Goal: Task Accomplishment & Management: Use online tool/utility

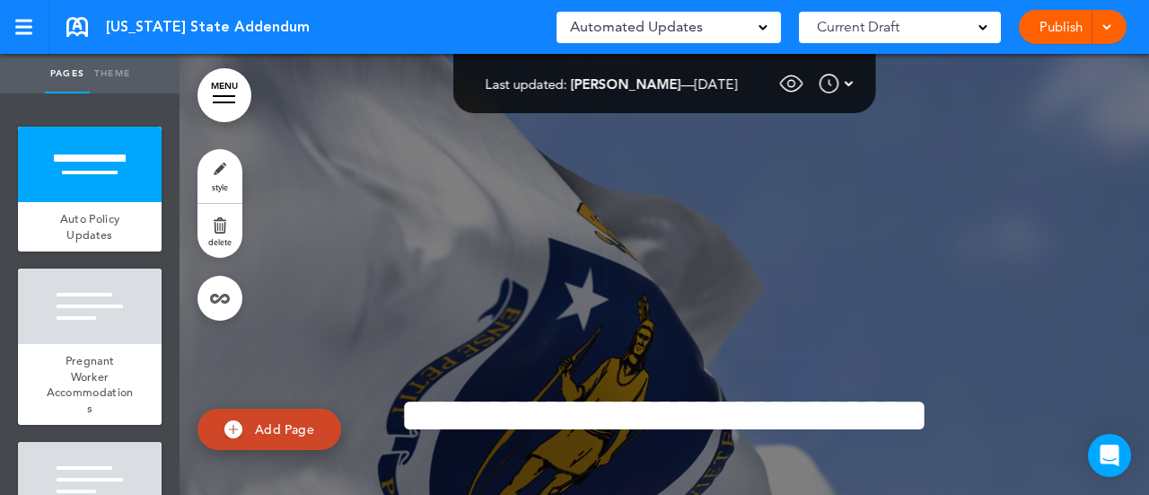
click at [762, 29] on span at bounding box center [763, 26] width 9 height 9
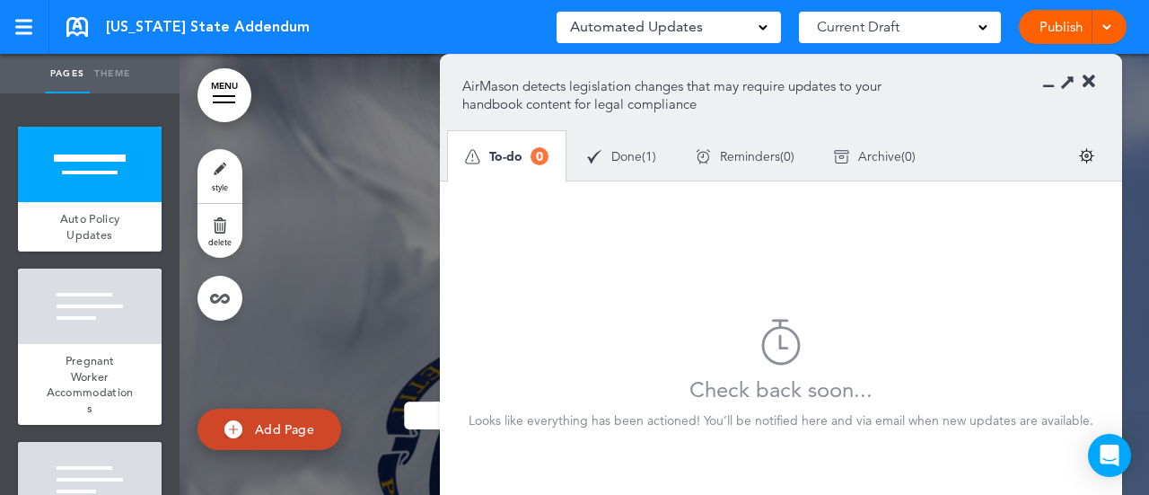
click at [627, 165] on div "Done ( 1 )" at bounding box center [622, 157] width 109 height 48
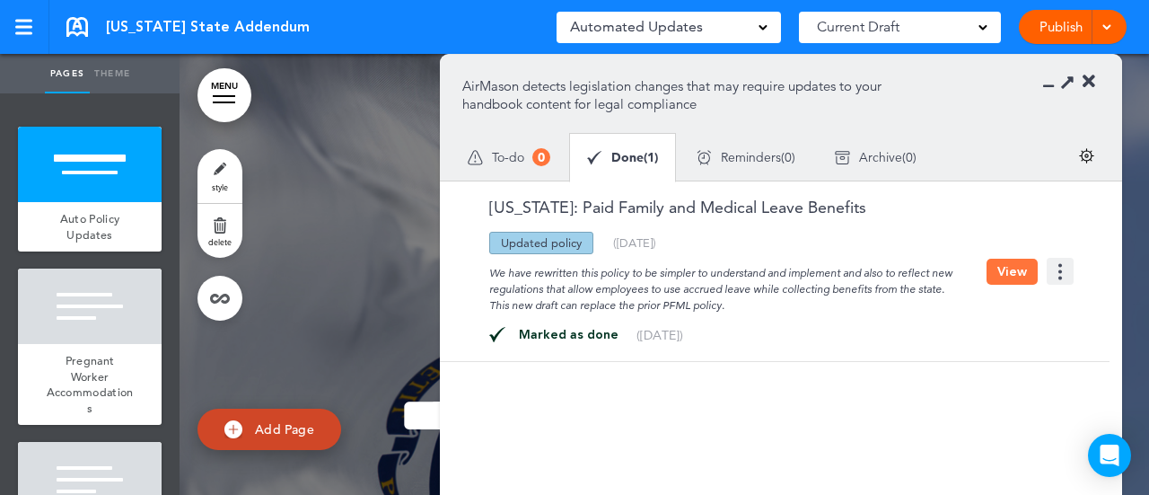
click at [884, 155] on span "Archive" at bounding box center [880, 157] width 43 height 13
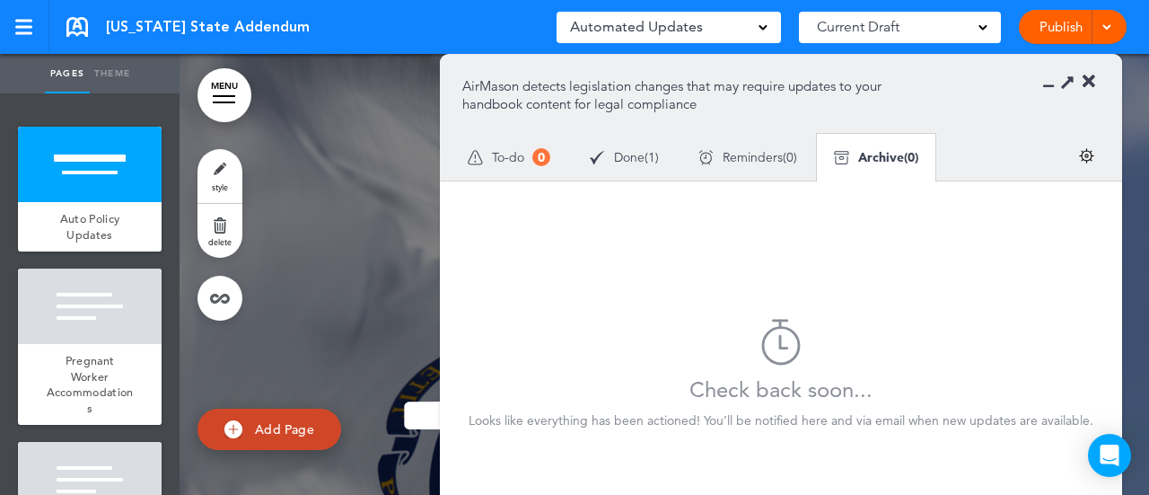
click at [1092, 154] on img at bounding box center [1086, 155] width 15 height 15
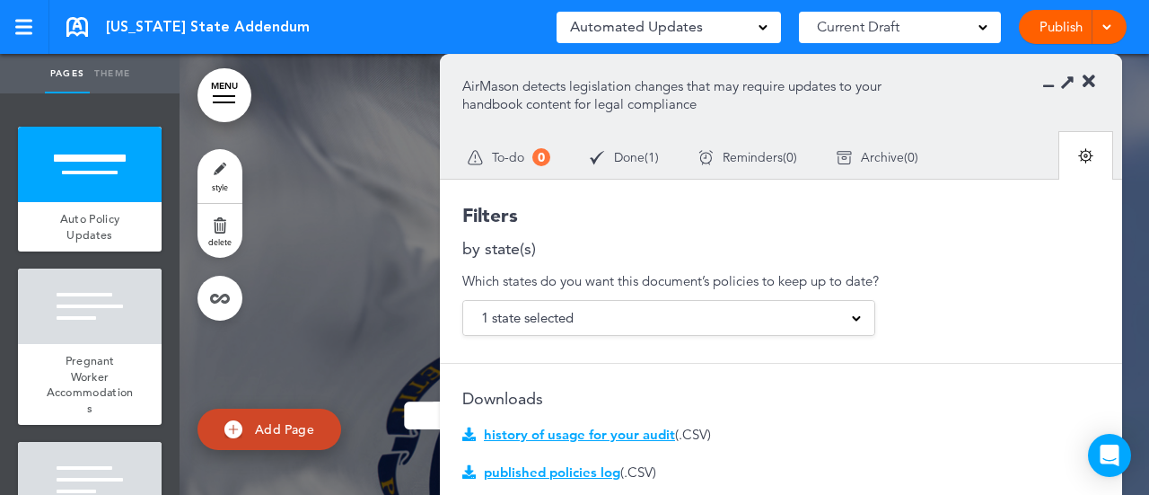
click at [603, 430] on span "history of usage for your audit" at bounding box center [579, 434] width 191 height 17
click at [592, 474] on span "published policies log" at bounding box center [552, 471] width 136 height 17
click at [632, 164] on div "Done ( 1 )" at bounding box center [624, 158] width 109 height 48
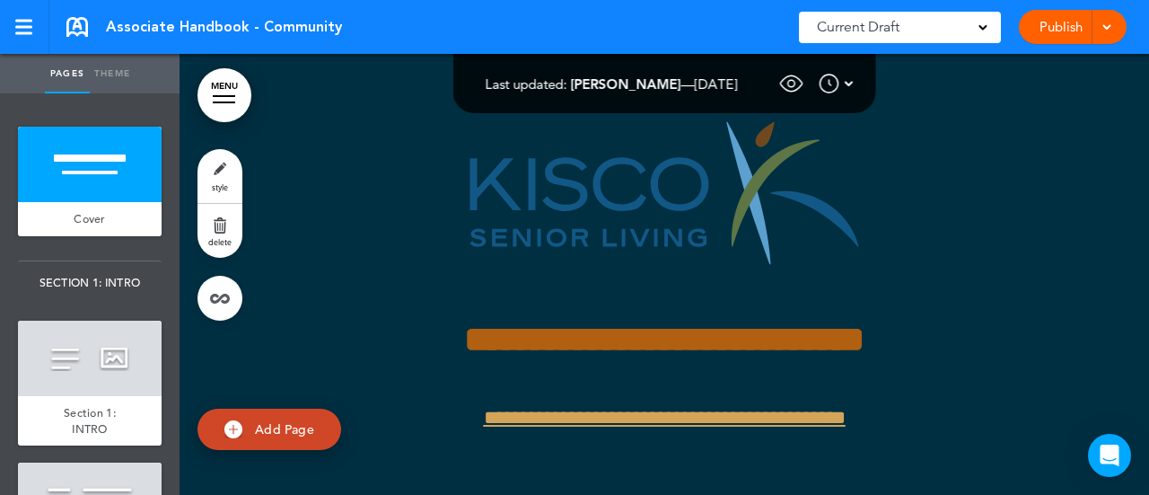
click at [217, 105] on link "MENU" at bounding box center [225, 95] width 54 height 54
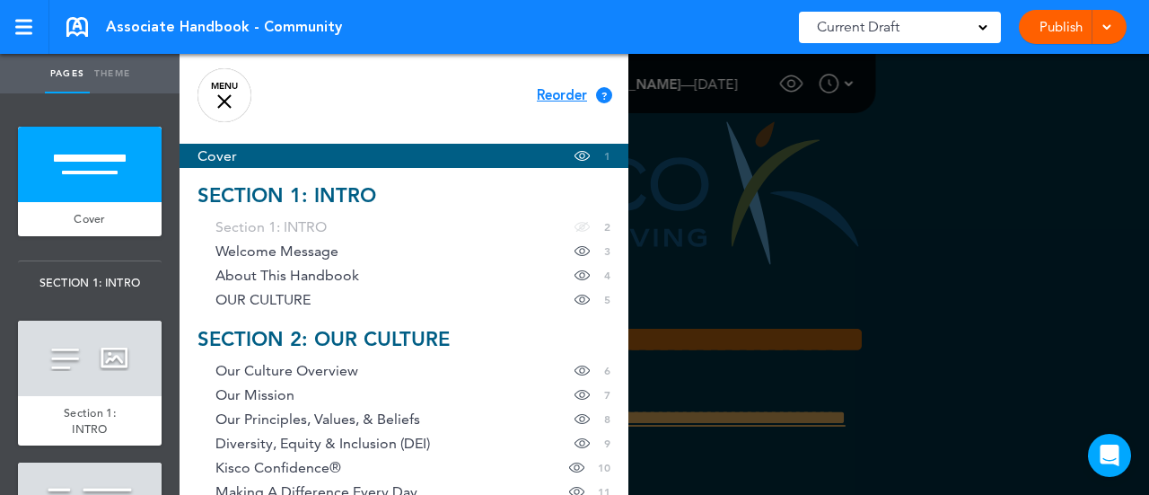
click at [995, 193] on div at bounding box center [754, 247] width 1149 height 495
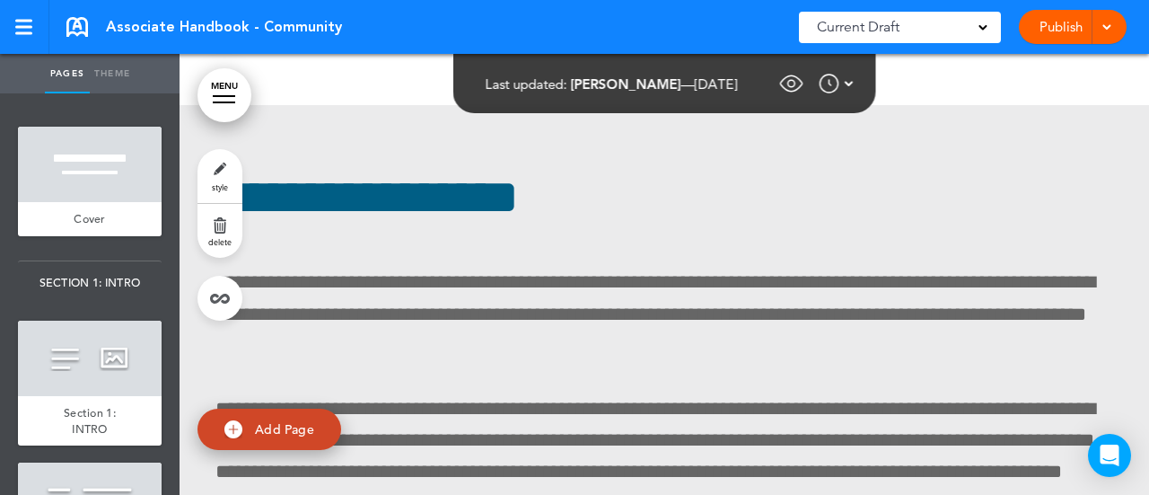
scroll to position [69647, 0]
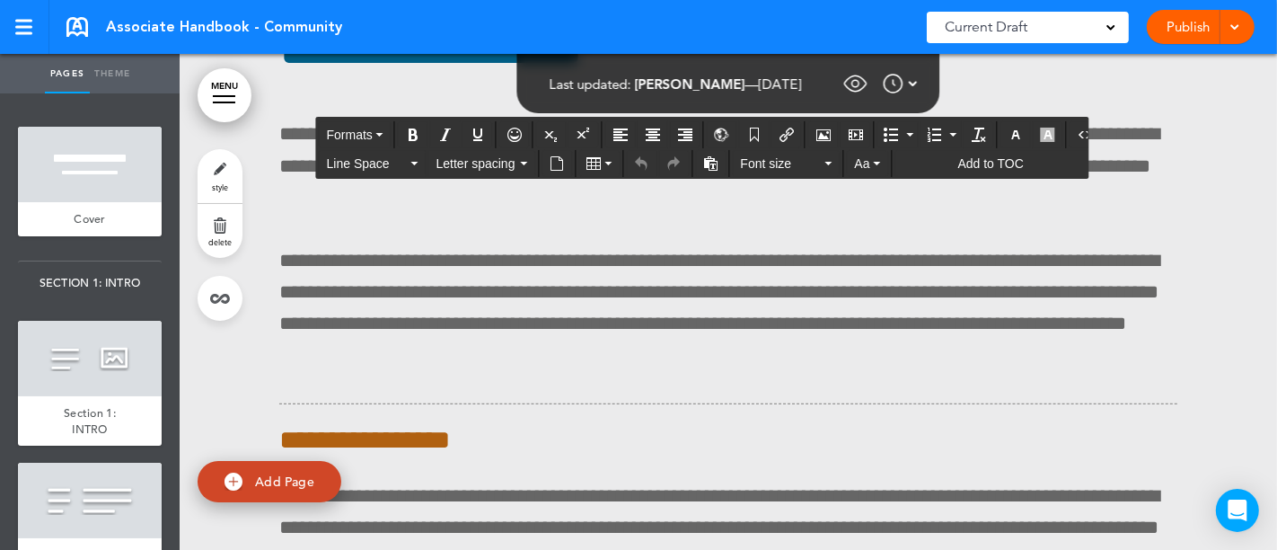
scroll to position [69811, 0]
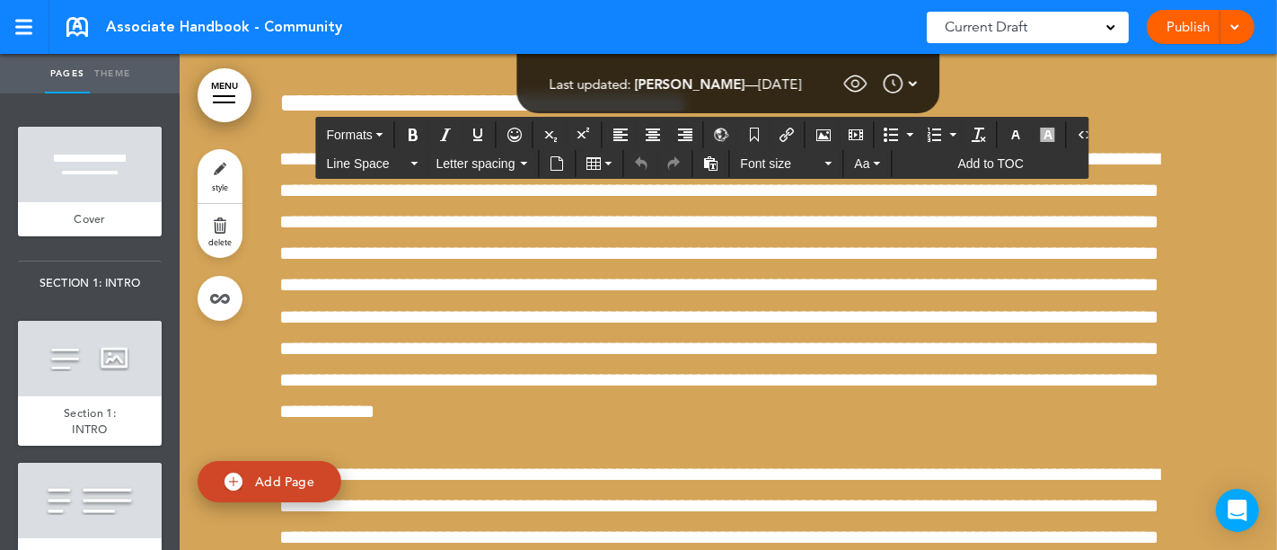
scroll to position [71415, 0]
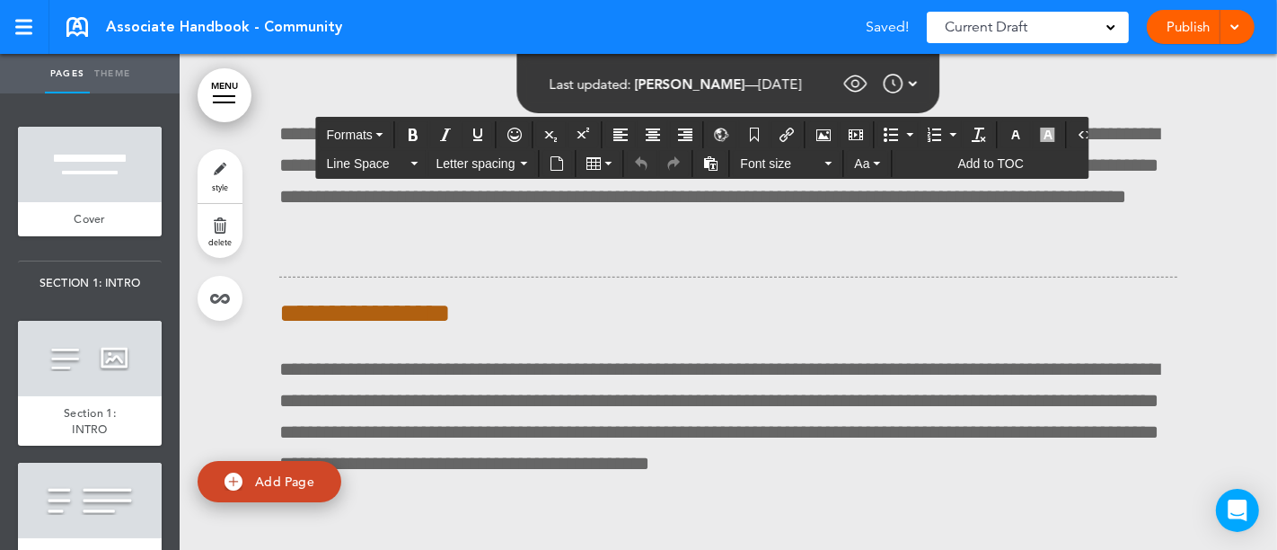
scroll to position [69948, 0]
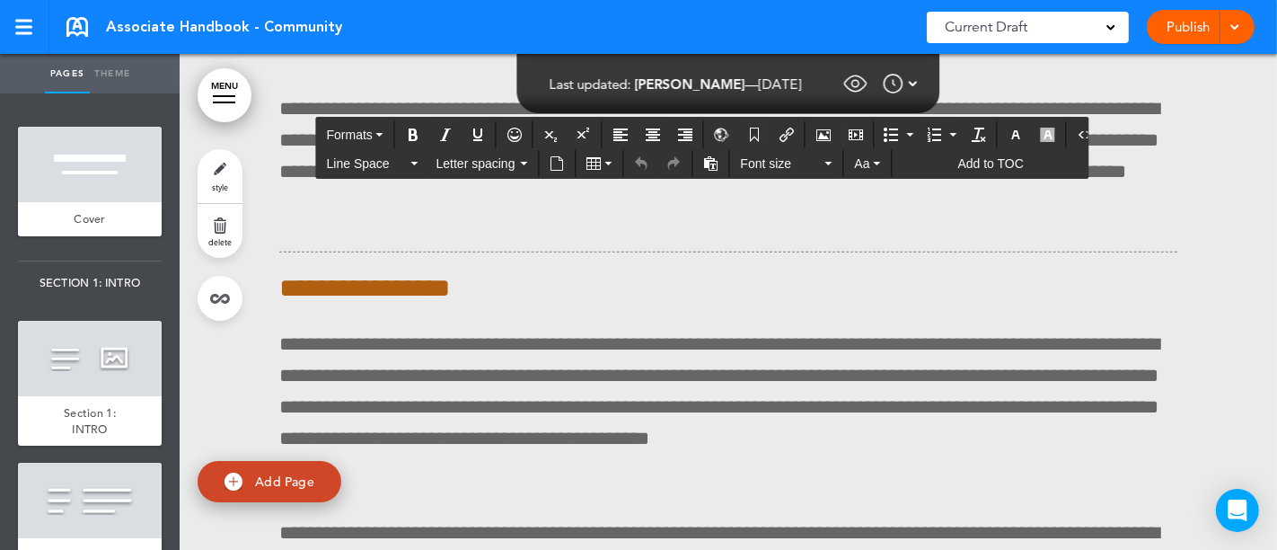
copy div "**********"
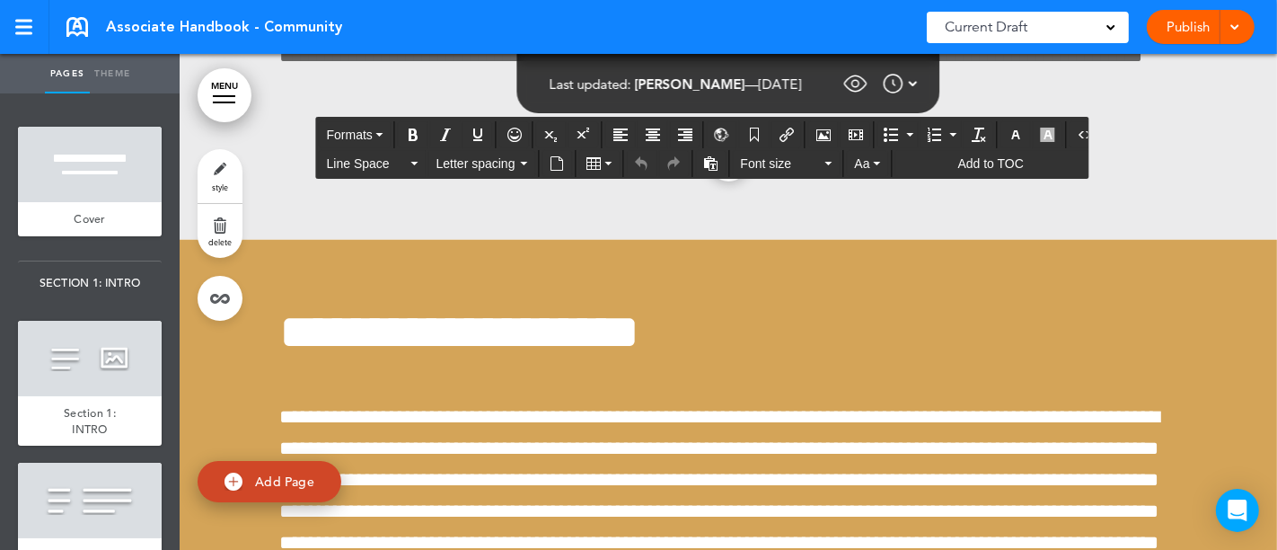
scroll to position [70613, 0]
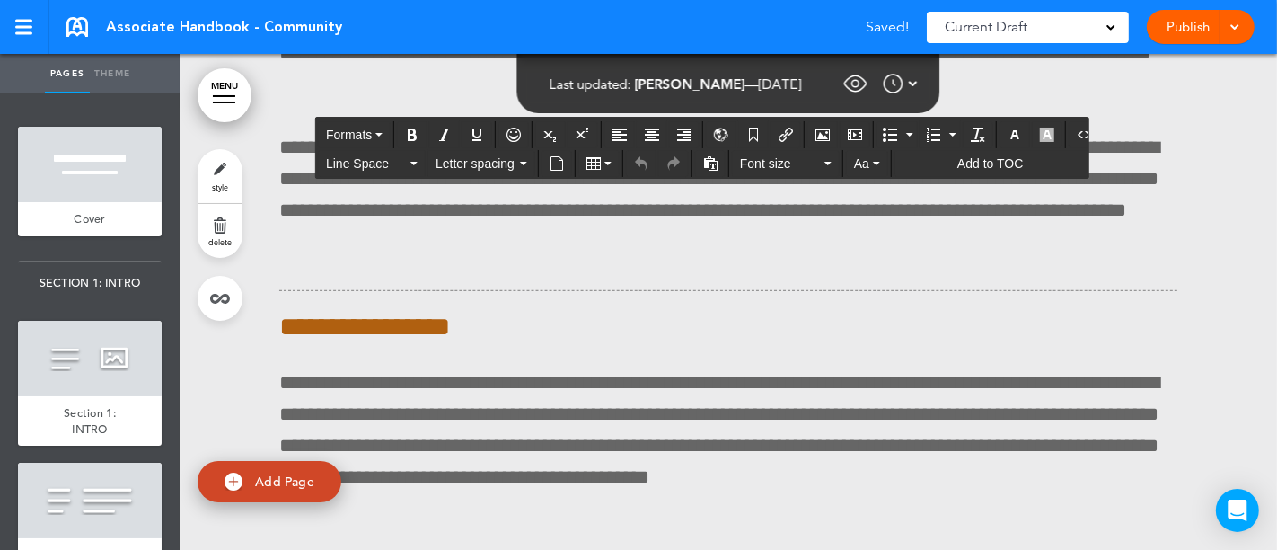
copy div "**********"
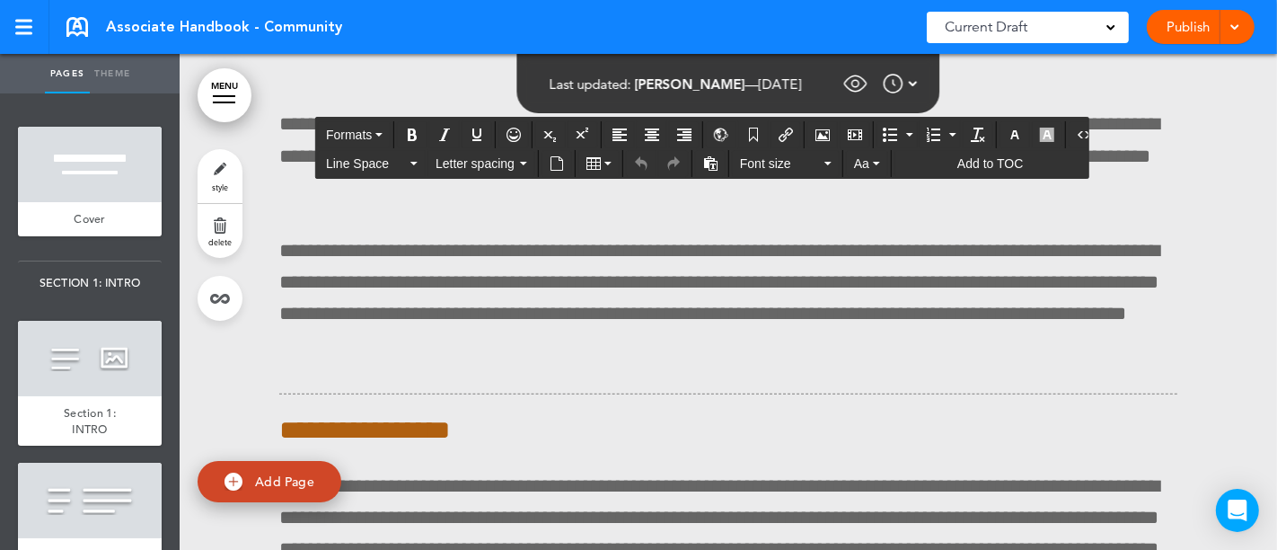
scroll to position [69801, 0]
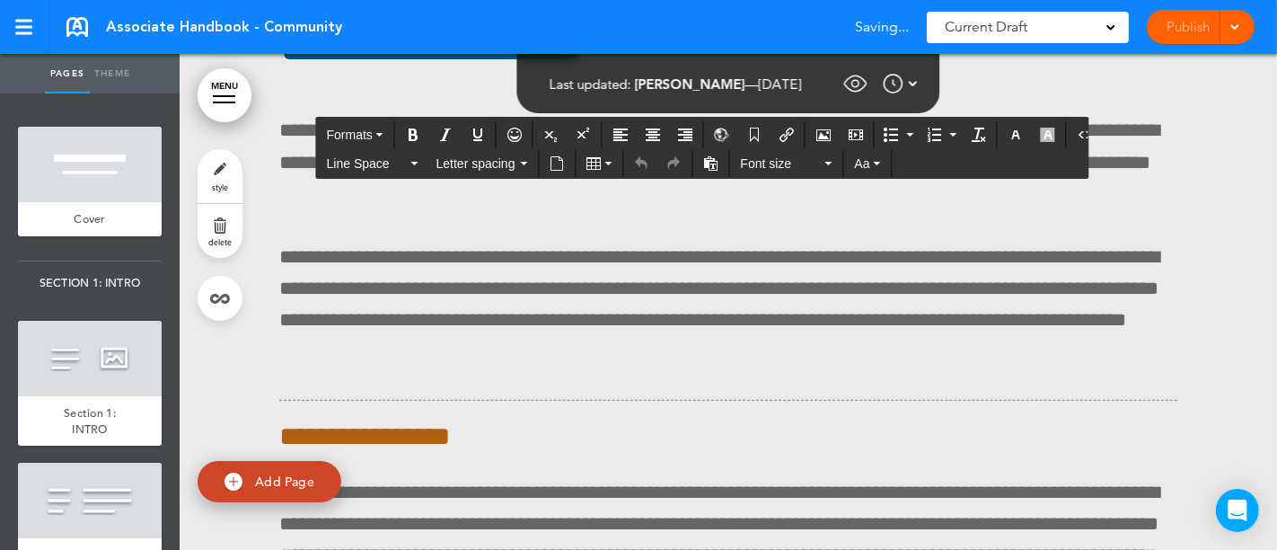
copy div "**********"
